Goal: Book appointment/travel/reservation

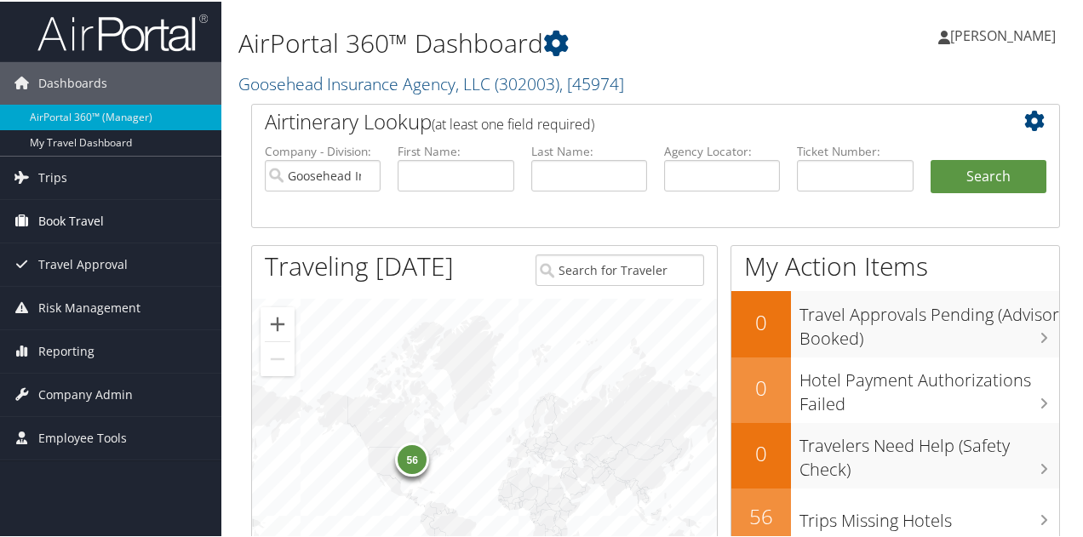
click at [61, 217] on span "Book Travel" at bounding box center [71, 219] width 66 height 43
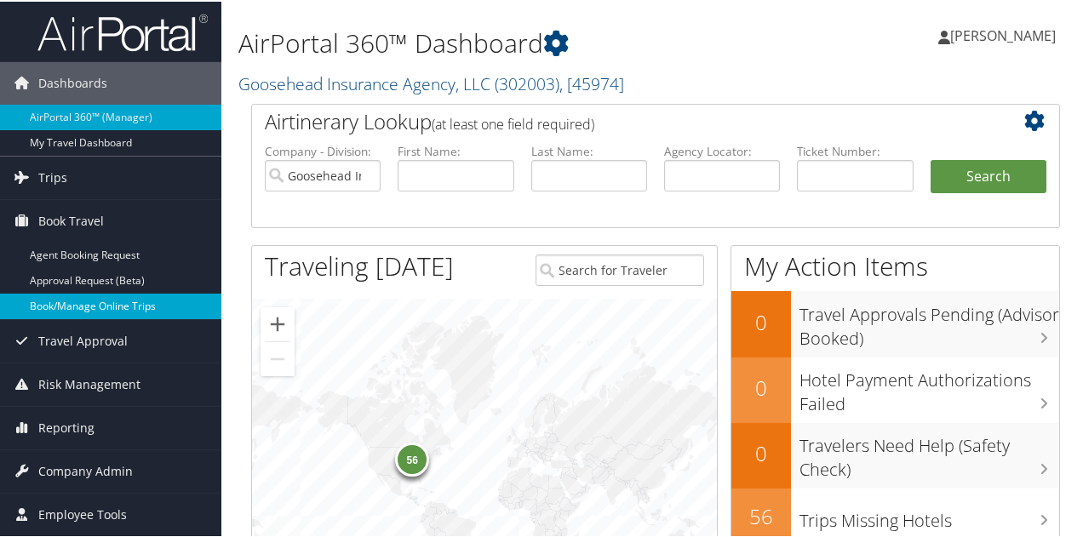
click at [89, 306] on link "Book/Manage Online Trips" at bounding box center [110, 305] width 221 height 26
